Goal: Use online tool/utility: Utilize a website feature to perform a specific function

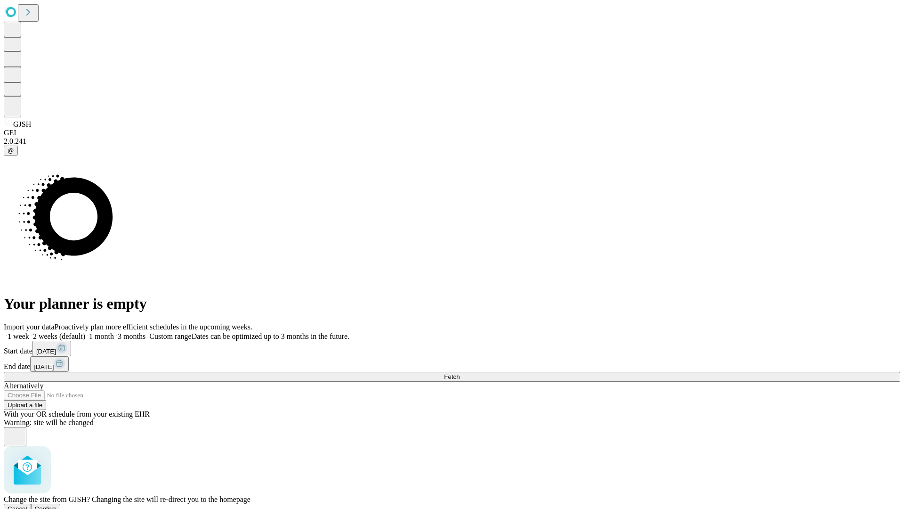
click at [57, 505] on span "Confirm" at bounding box center [46, 508] width 22 height 7
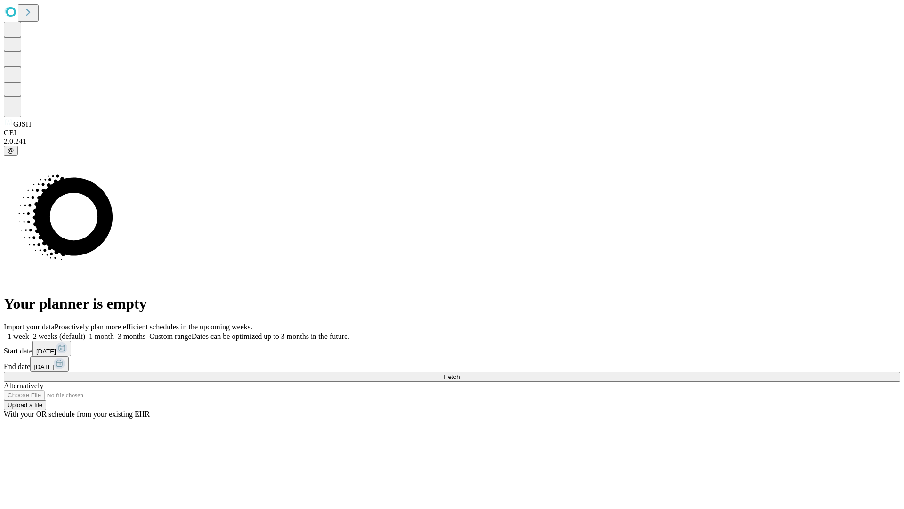
click at [29, 332] on label "1 week" at bounding box center [16, 336] width 25 height 8
click at [460, 373] on span "Fetch" at bounding box center [452, 376] width 16 height 7
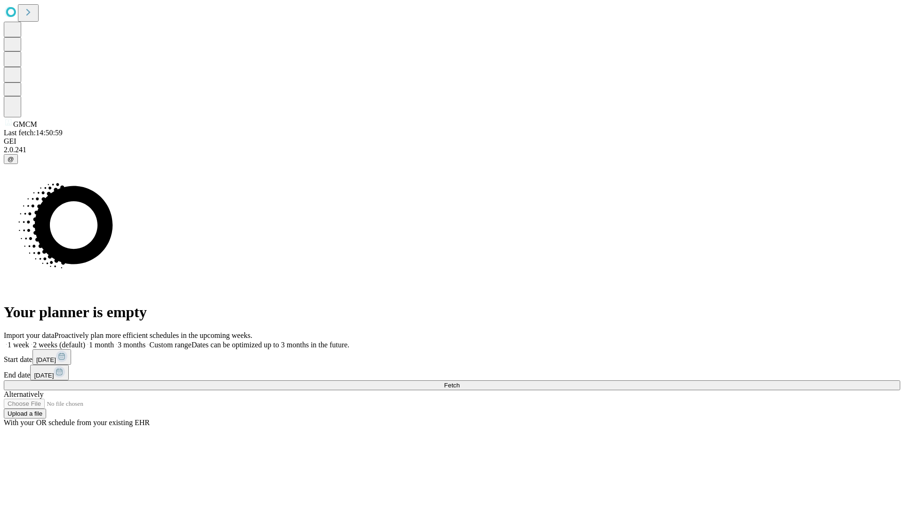
click at [29, 341] on label "1 week" at bounding box center [16, 345] width 25 height 8
click at [460, 382] on span "Fetch" at bounding box center [452, 385] width 16 height 7
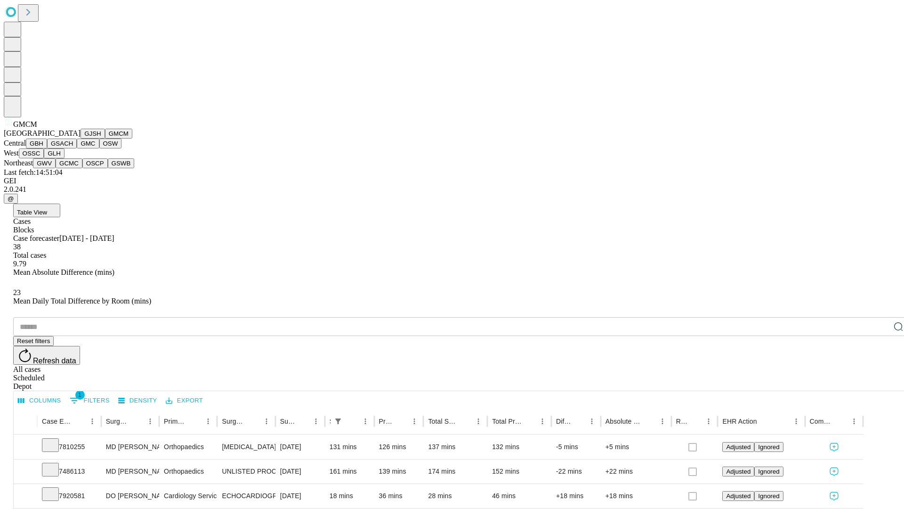
click at [47, 148] on button "GBH" at bounding box center [36, 143] width 21 height 10
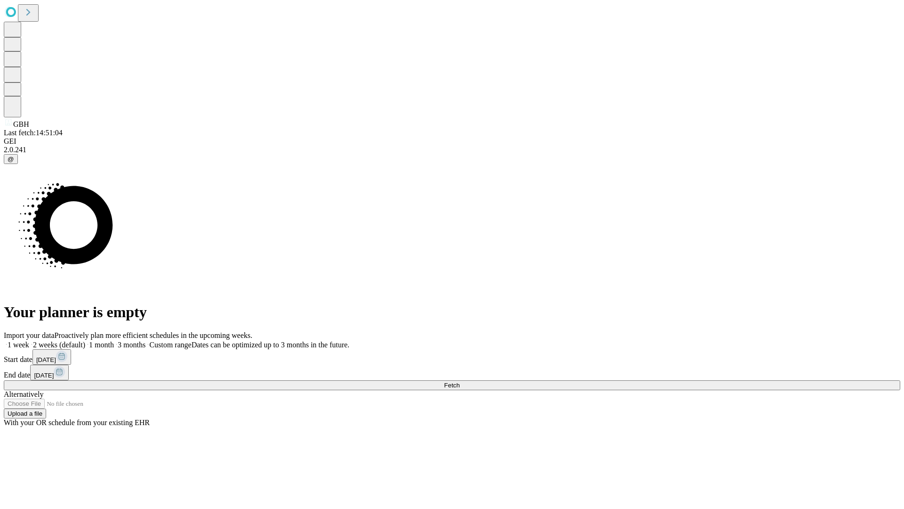
click at [29, 341] on label "1 week" at bounding box center [16, 345] width 25 height 8
click at [460, 382] on span "Fetch" at bounding box center [452, 385] width 16 height 7
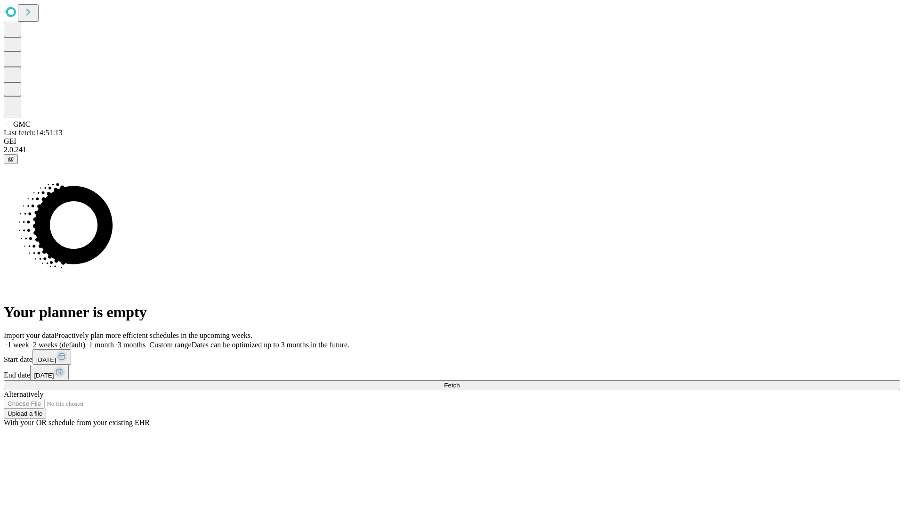
click at [29, 341] on label "1 week" at bounding box center [16, 345] width 25 height 8
click at [460, 382] on span "Fetch" at bounding box center [452, 385] width 16 height 7
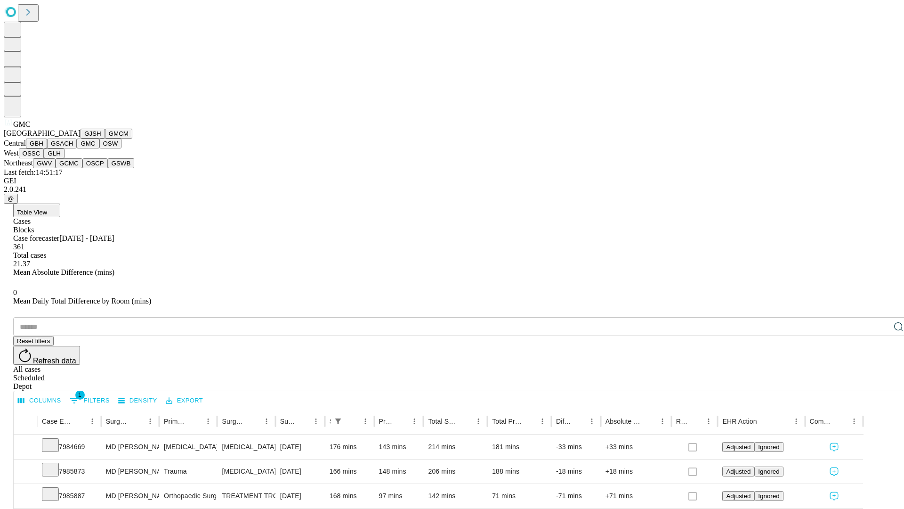
click at [99, 148] on button "OSW" at bounding box center [110, 143] width 23 height 10
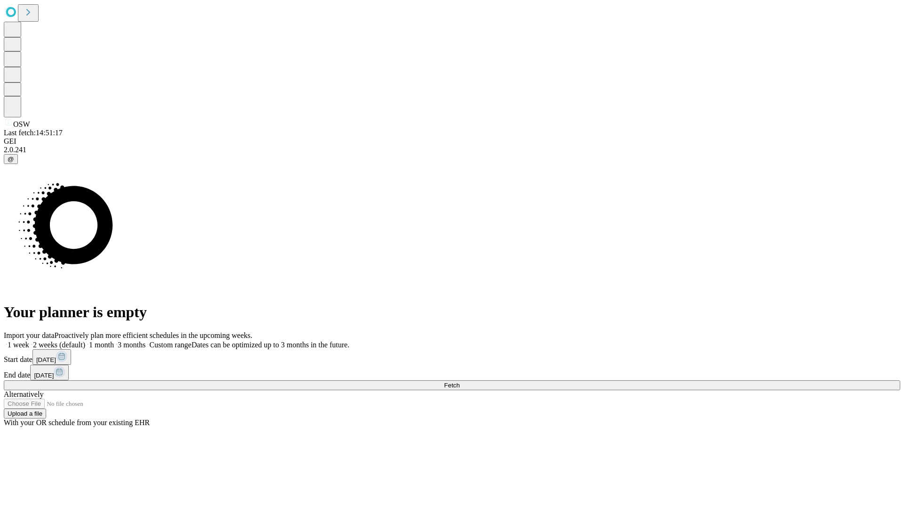
click at [460, 382] on span "Fetch" at bounding box center [452, 385] width 16 height 7
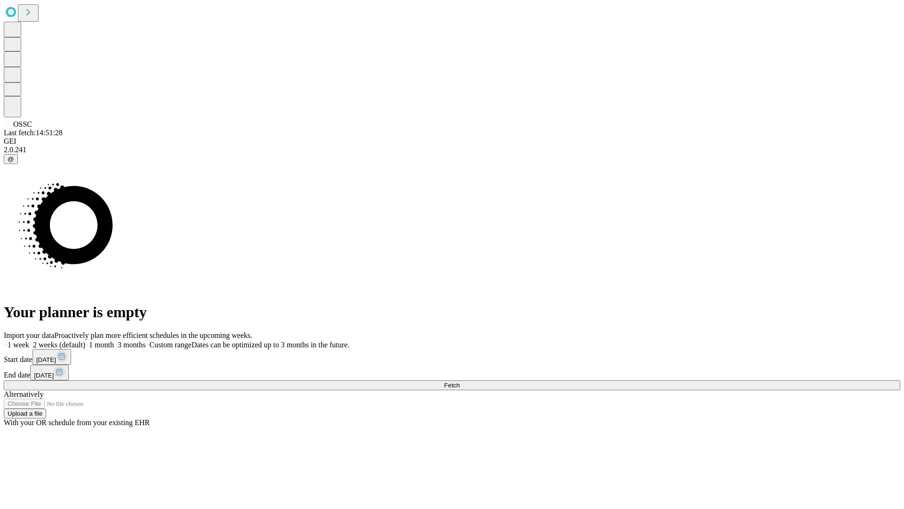
click at [29, 341] on label "1 week" at bounding box center [16, 345] width 25 height 8
click at [460, 382] on span "Fetch" at bounding box center [452, 385] width 16 height 7
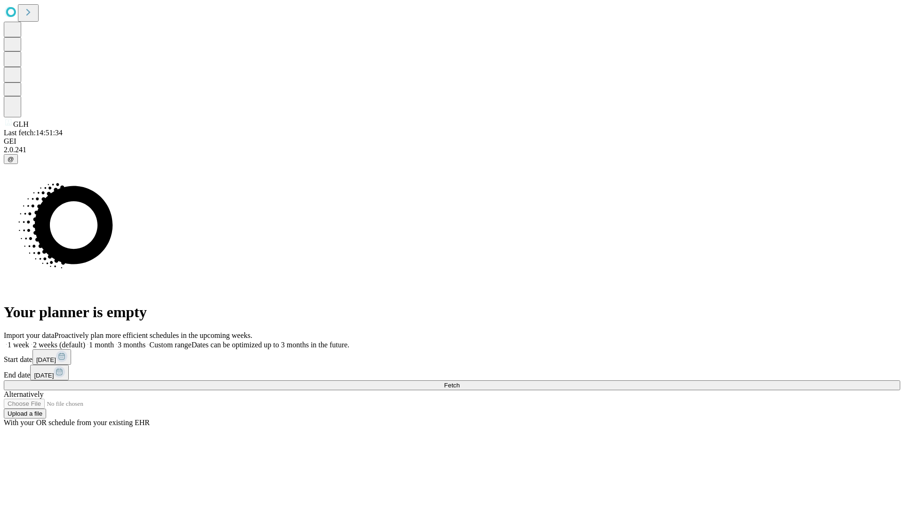
click at [29, 341] on label "1 week" at bounding box center [16, 345] width 25 height 8
click at [460, 382] on span "Fetch" at bounding box center [452, 385] width 16 height 7
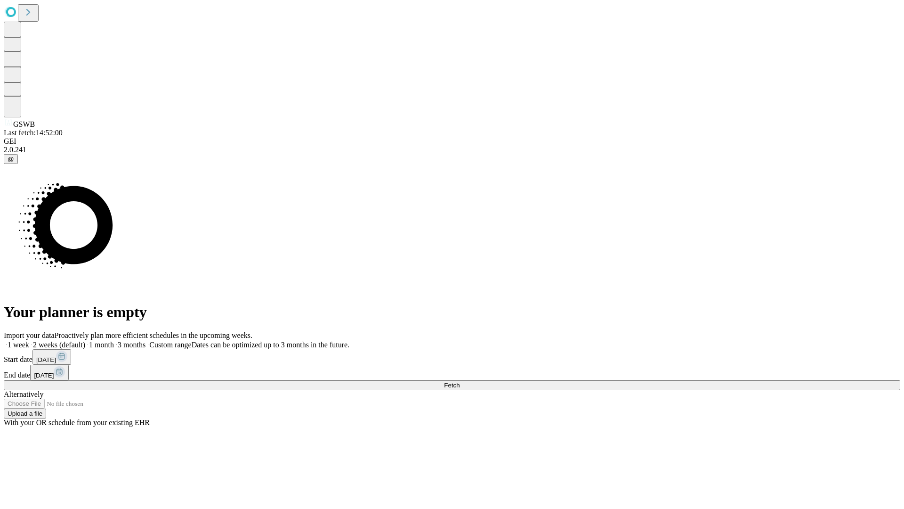
click at [29, 341] on label "1 week" at bounding box center [16, 345] width 25 height 8
click at [460, 382] on span "Fetch" at bounding box center [452, 385] width 16 height 7
